Goal: Check status: Check status

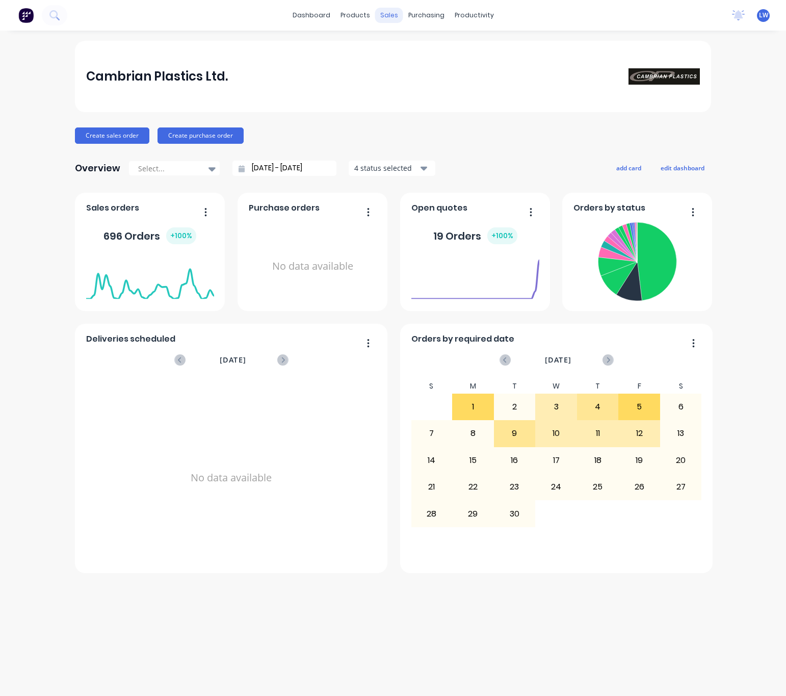
click at [395, 23] on div "dashboard products sales purchasing productivity dashboard products Product Cat…" at bounding box center [393, 15] width 786 height 31
click at [391, 20] on div "sales" at bounding box center [389, 15] width 28 height 15
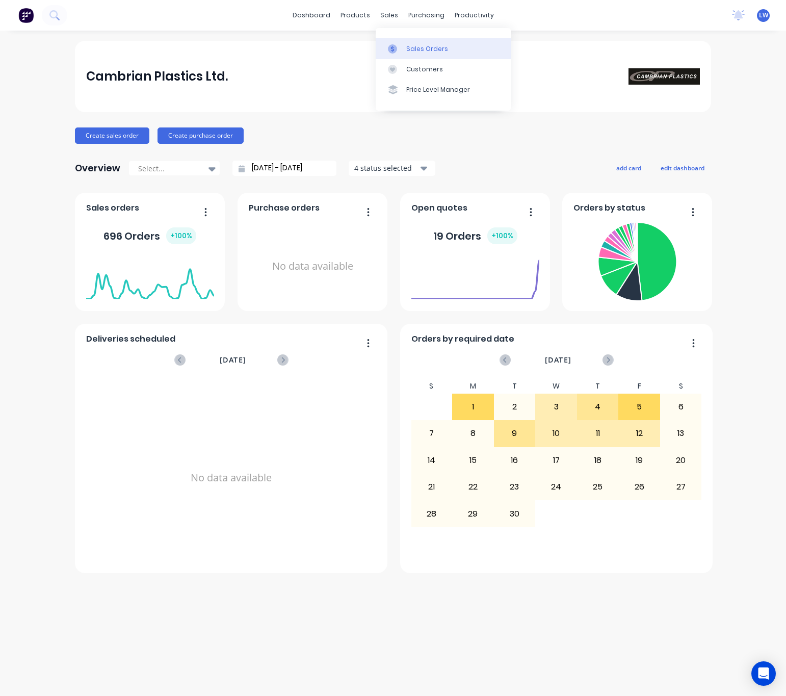
click at [416, 55] on link "Sales Orders" at bounding box center [443, 48] width 135 height 20
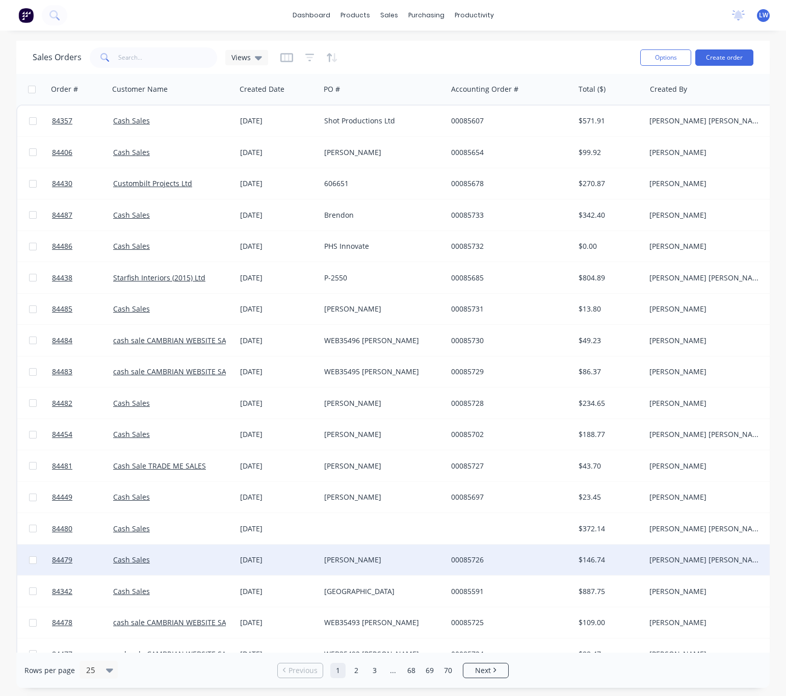
click at [518, 559] on div "00085726" at bounding box center [507, 560] width 113 height 10
